Goal: Task Accomplishment & Management: Manage account settings

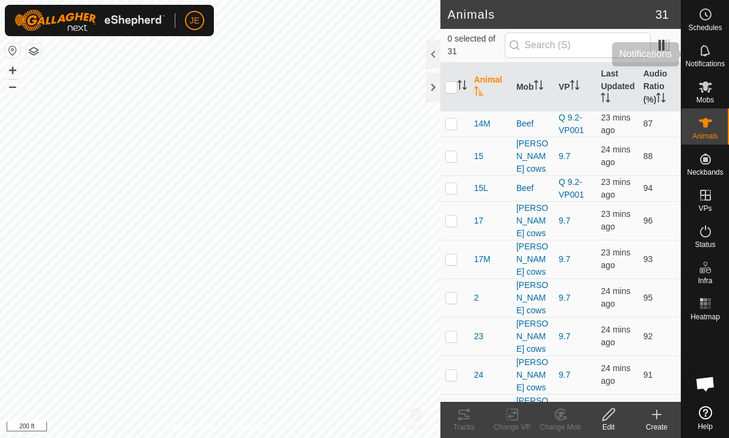
click at [714, 47] on es-notification-svg-icon at bounding box center [706, 50] width 22 height 19
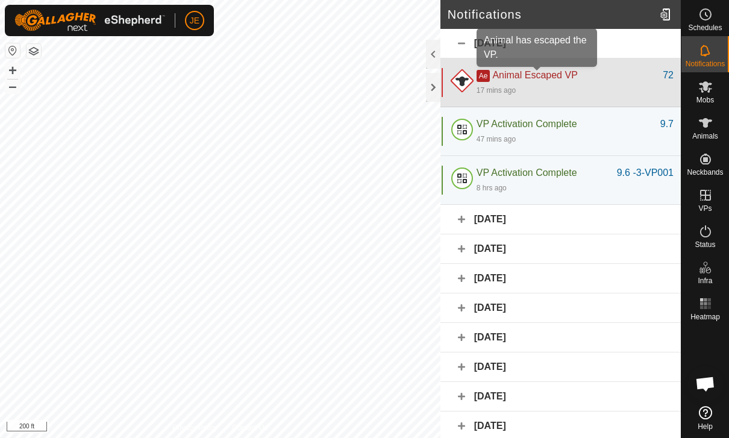
click at [576, 76] on span "Animal Escaped VP" at bounding box center [534, 75] width 85 height 10
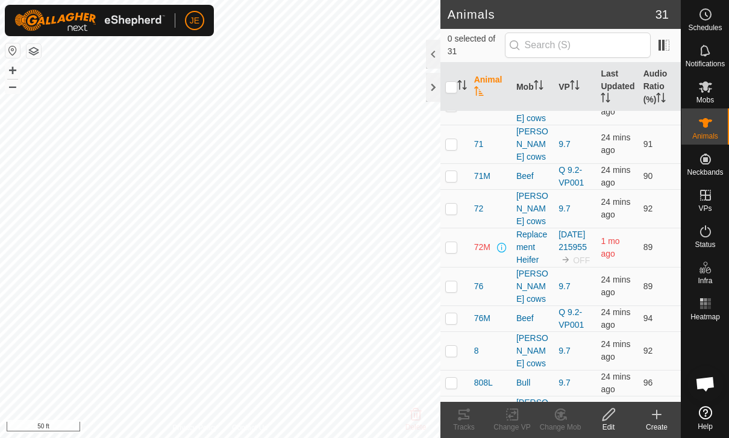
scroll to position [565, 0]
checkbox input "true"
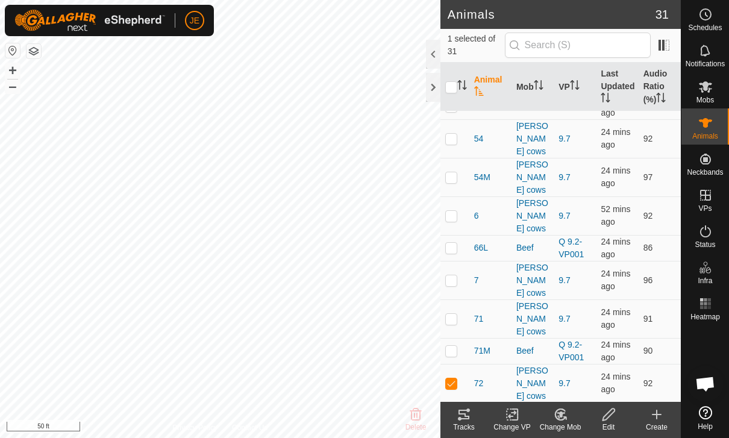
scroll to position [390, 0]
click at [479, 378] on span "72" at bounding box center [479, 384] width 10 height 13
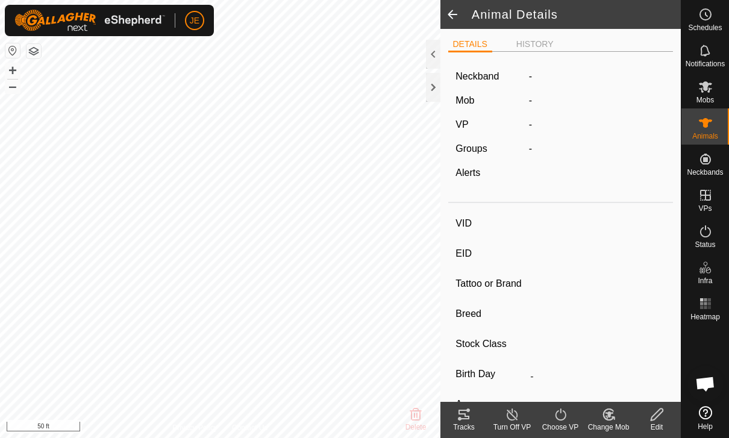
type input "72"
type input "-"
type input "Cow"
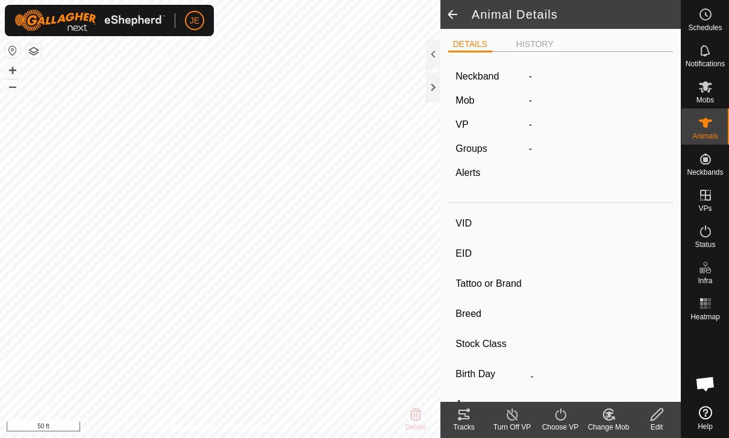
type input "01/2022"
type input "3 years 8 months"
type input "-"
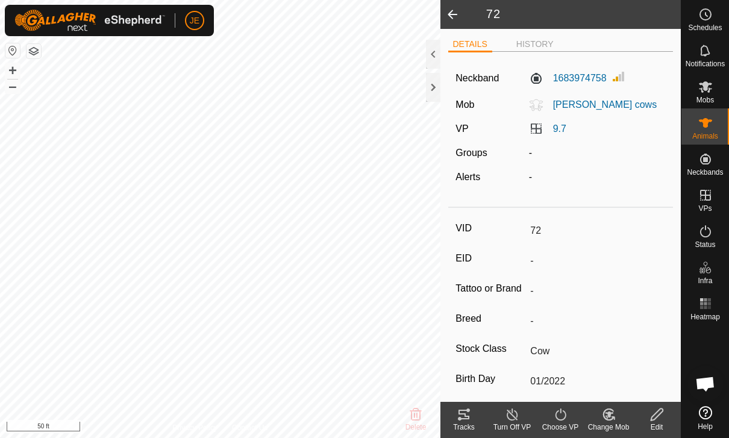
click at [611, 420] on icon at bounding box center [608, 414] width 15 height 14
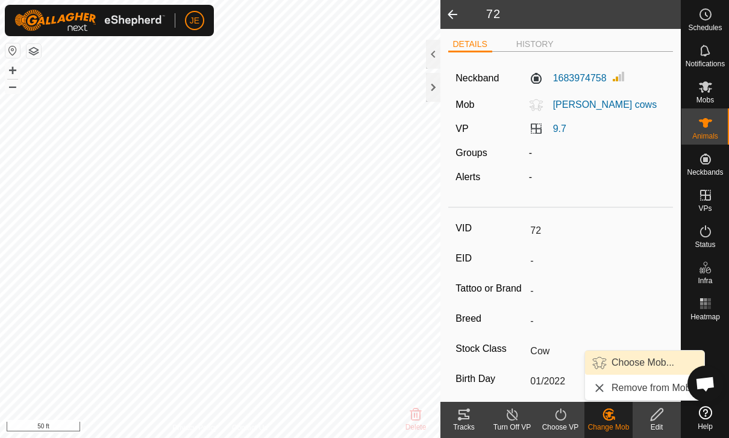
click at [631, 360] on span "Choose Mob..." at bounding box center [642, 362] width 63 height 14
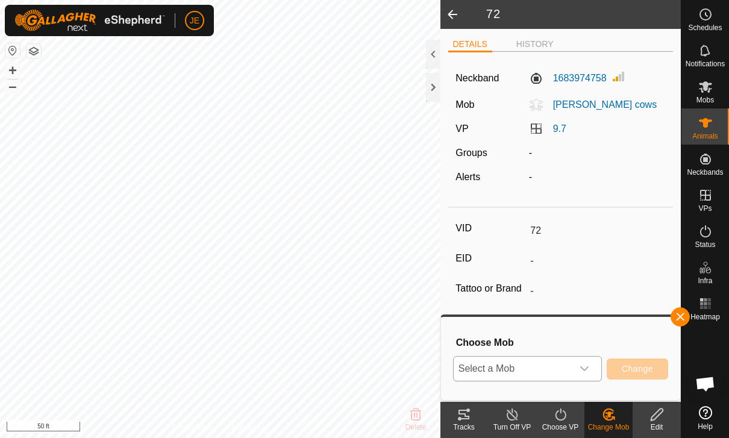
click at [570, 363] on span "Select a Mob" at bounding box center [513, 369] width 119 height 24
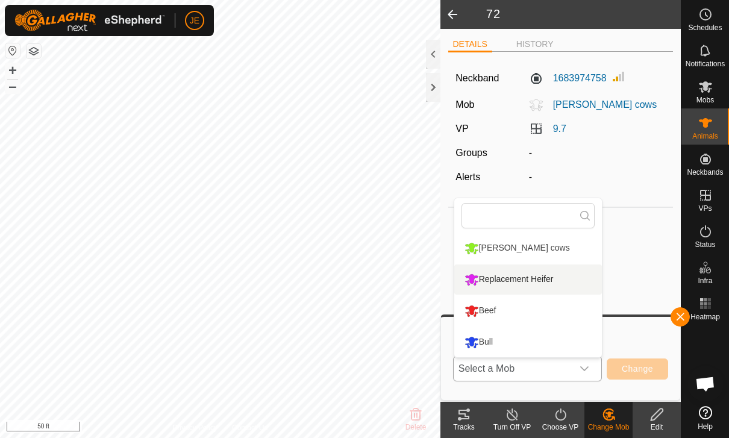
click at [546, 281] on div "Replacement Heifer" at bounding box center [508, 279] width 95 height 20
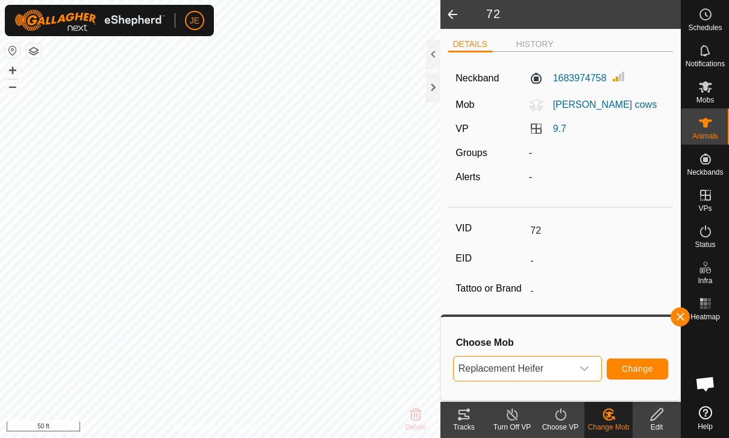
click at [646, 371] on span "Change" at bounding box center [637, 369] width 31 height 10
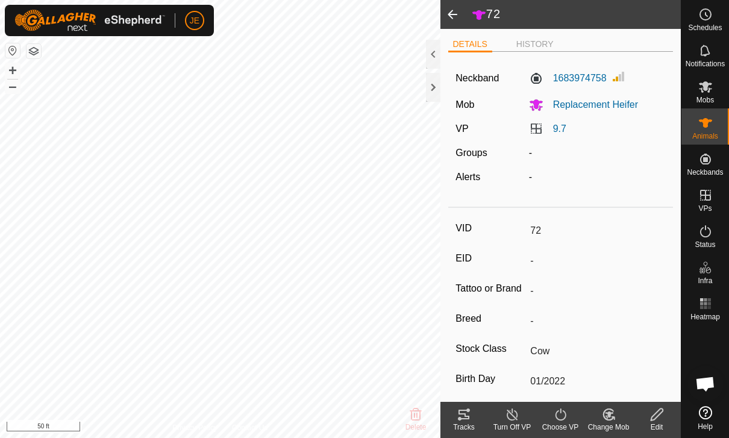
click at [559, 420] on icon at bounding box center [560, 414] width 11 height 12
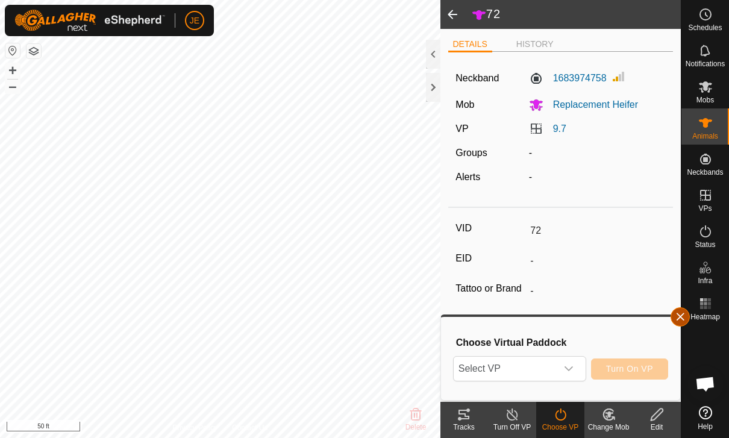
click at [679, 317] on span "button" at bounding box center [680, 317] width 10 height 10
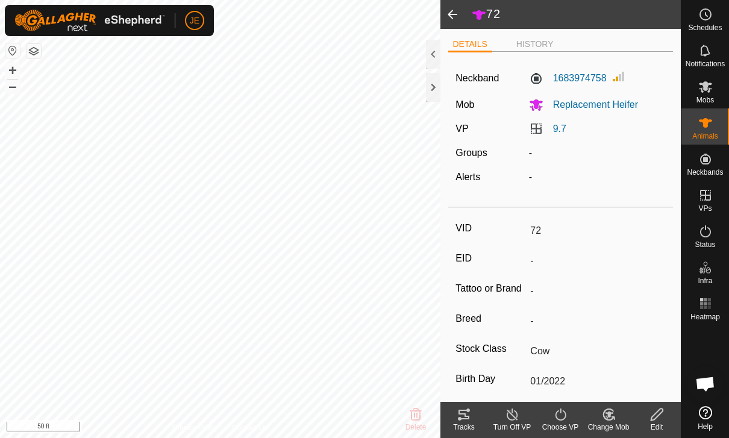
click at [519, 426] on div "Turn Off VP" at bounding box center [512, 427] width 48 height 11
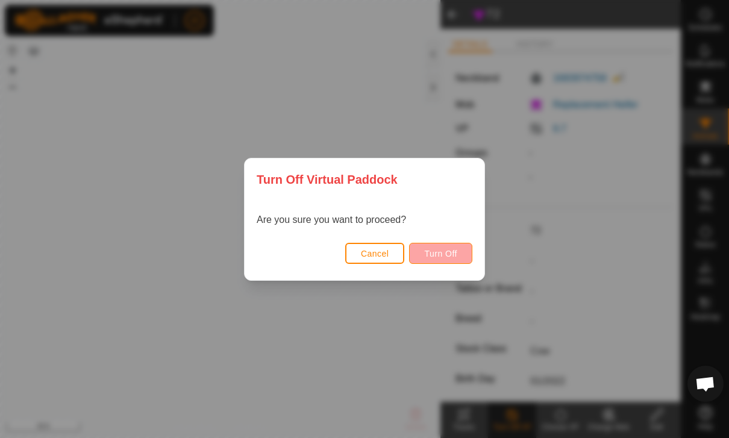
click at [454, 251] on span "Turn Off" at bounding box center [440, 254] width 33 height 10
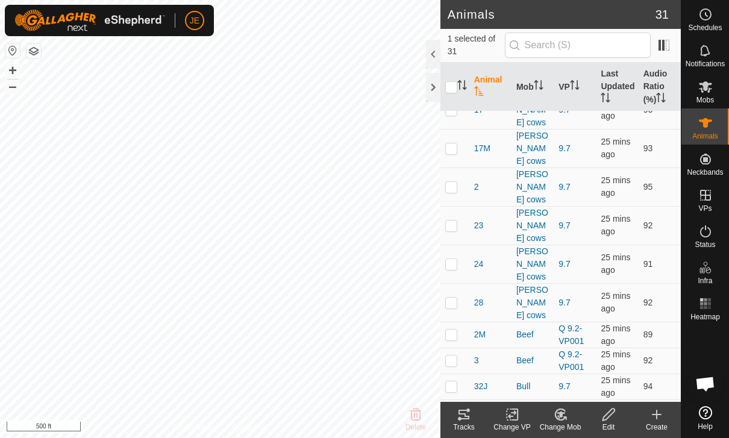
scroll to position [92, 0]
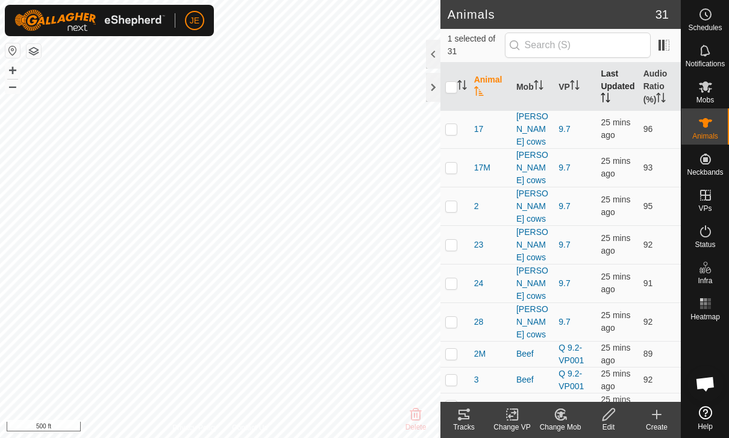
click at [617, 81] on th "Last Updated" at bounding box center [617, 87] width 42 height 49
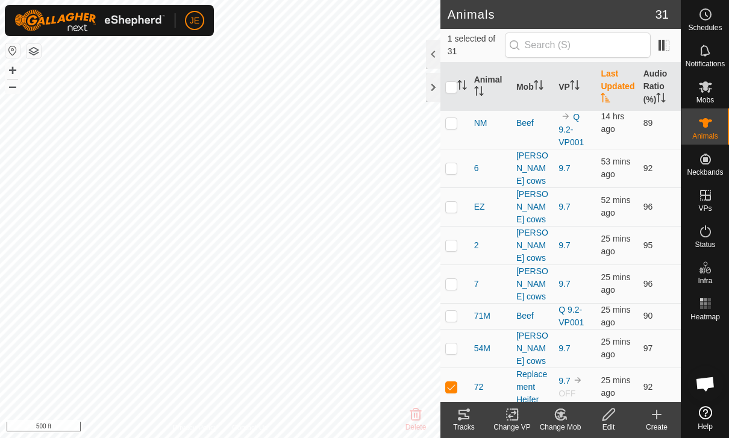
scroll to position [0, 0]
